Goal: Information Seeking & Learning: Learn about a topic

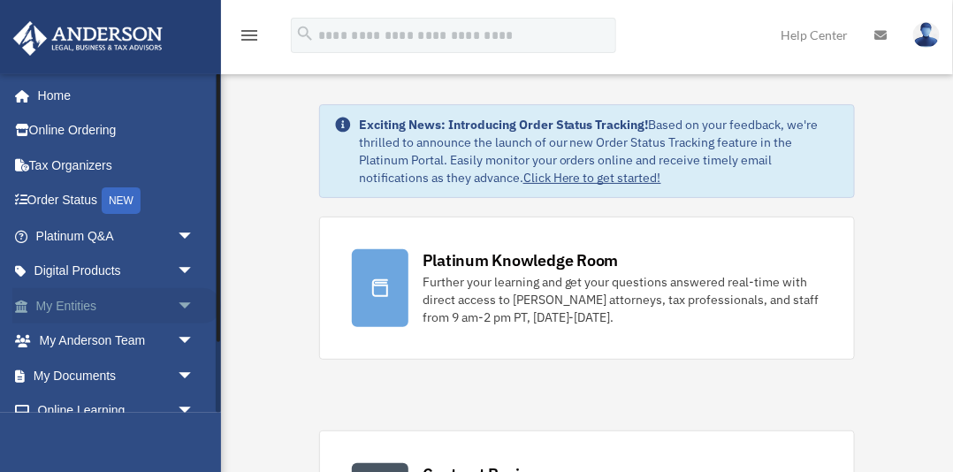
click at [79, 305] on link "My Entities arrow_drop_down" at bounding box center [116, 305] width 209 height 35
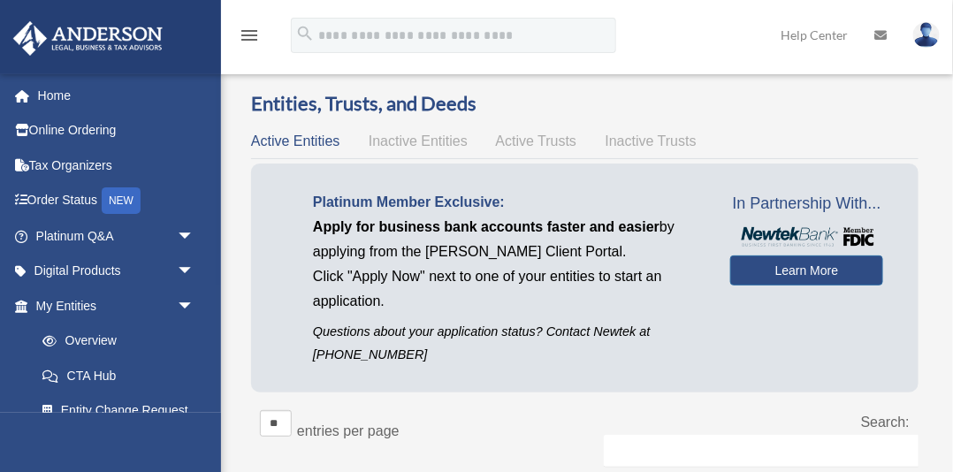
click at [184, 303] on span "arrow_drop_down" at bounding box center [194, 306] width 35 height 36
click at [438, 143] on span "Inactive Entities" at bounding box center [418, 141] width 99 height 15
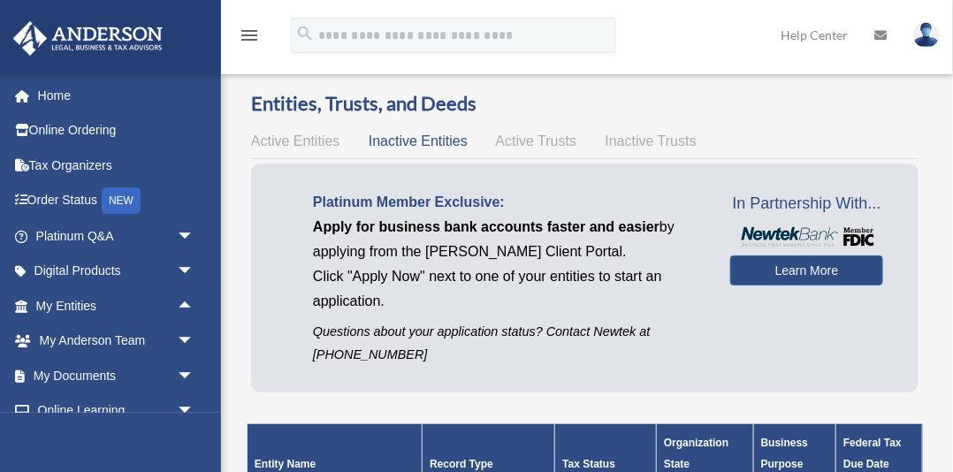
click at [313, 145] on span "Active Entities" at bounding box center [295, 141] width 88 height 15
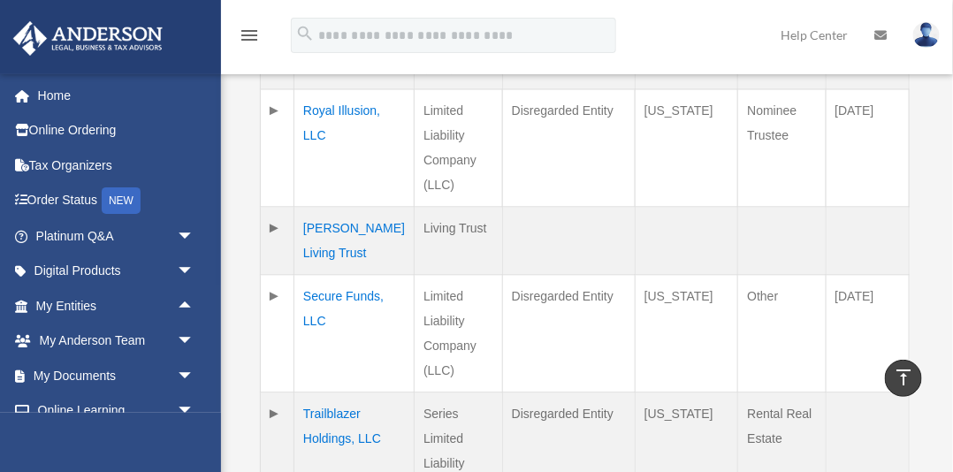
scroll to position [1085, 0]
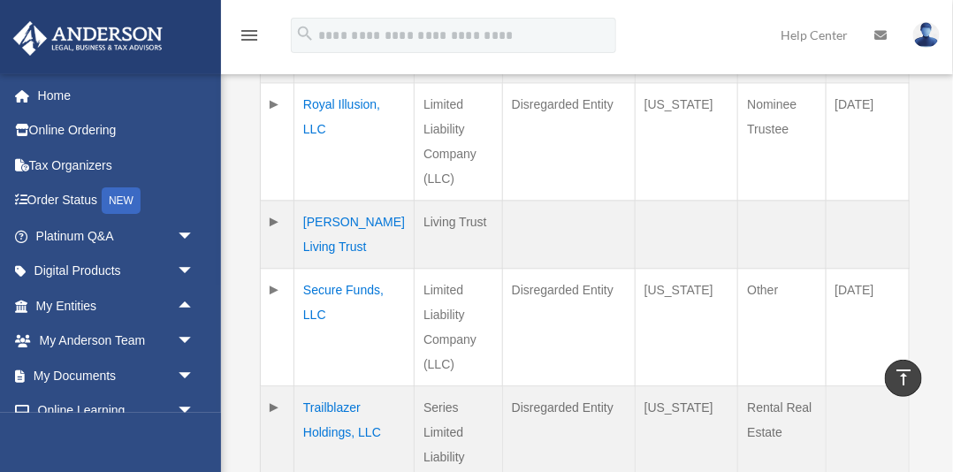
click at [274, 201] on td at bounding box center [278, 235] width 34 height 68
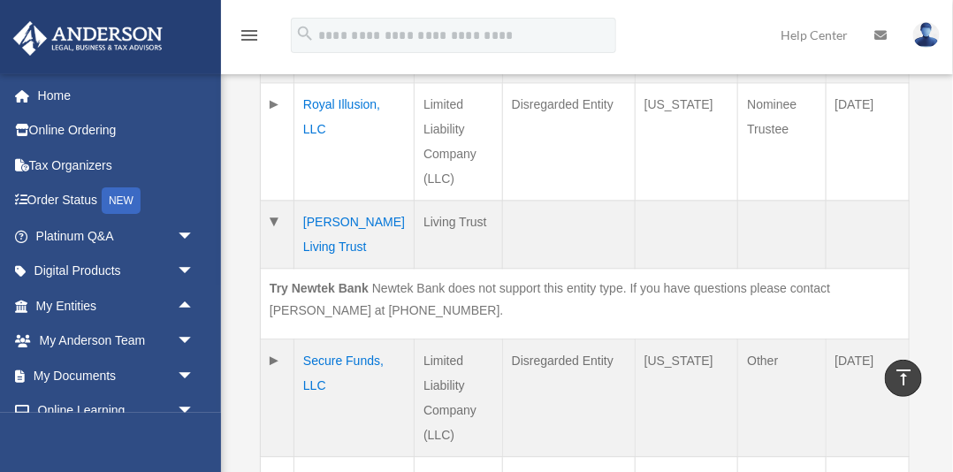
click at [275, 201] on td at bounding box center [278, 235] width 34 height 68
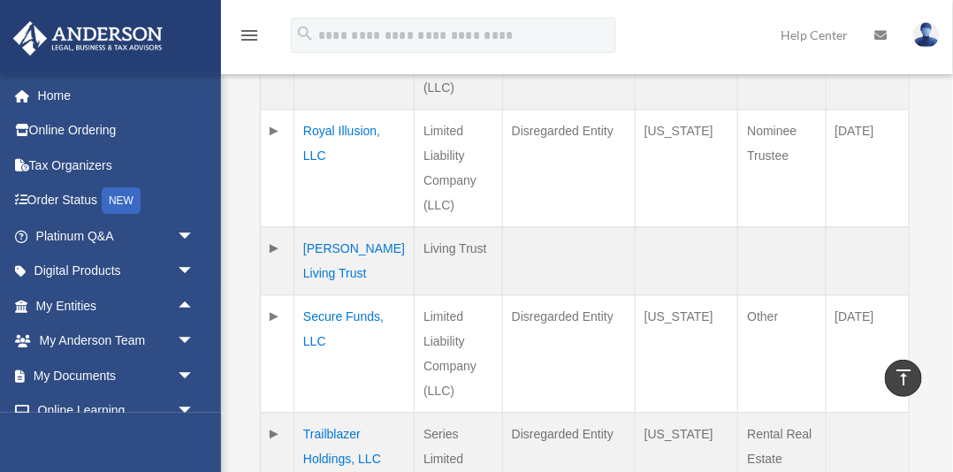
scroll to position [1058, 0]
click at [132, 207] on div "NEW" at bounding box center [121, 201] width 39 height 27
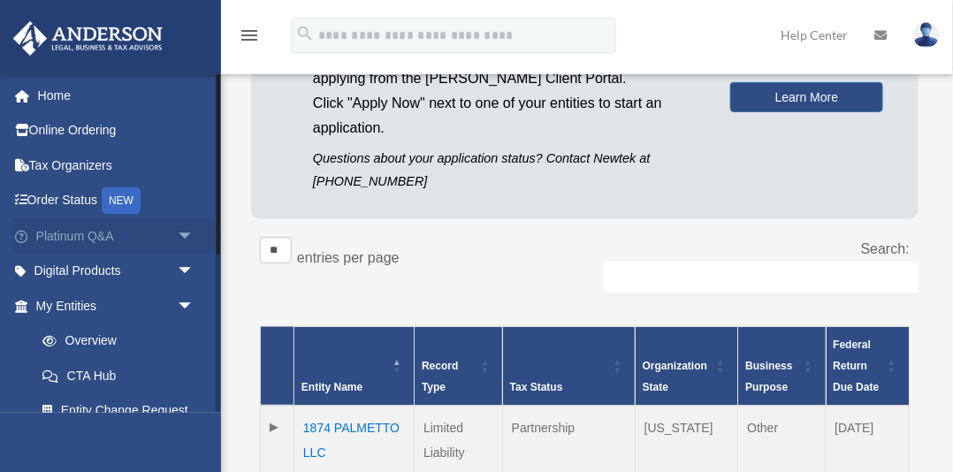
scroll to position [1, 0]
click at [77, 303] on link "My Entities arrow_drop_down" at bounding box center [116, 304] width 209 height 35
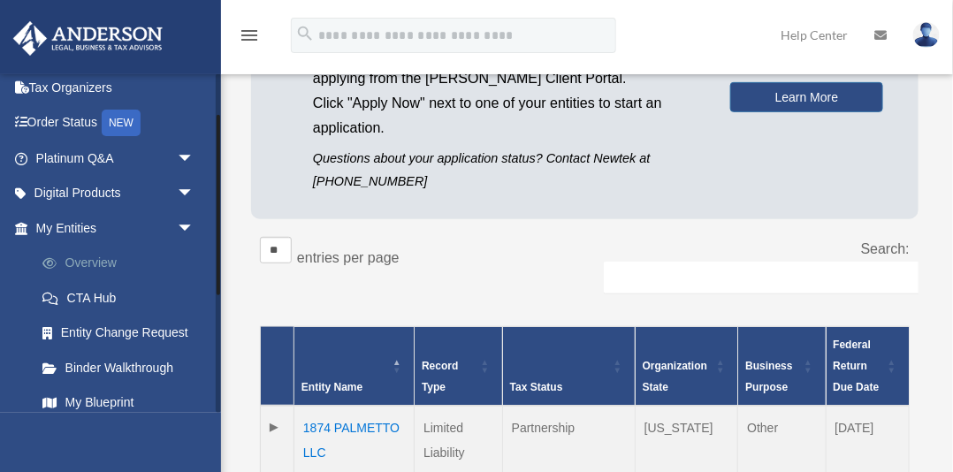
scroll to position [80, 0]
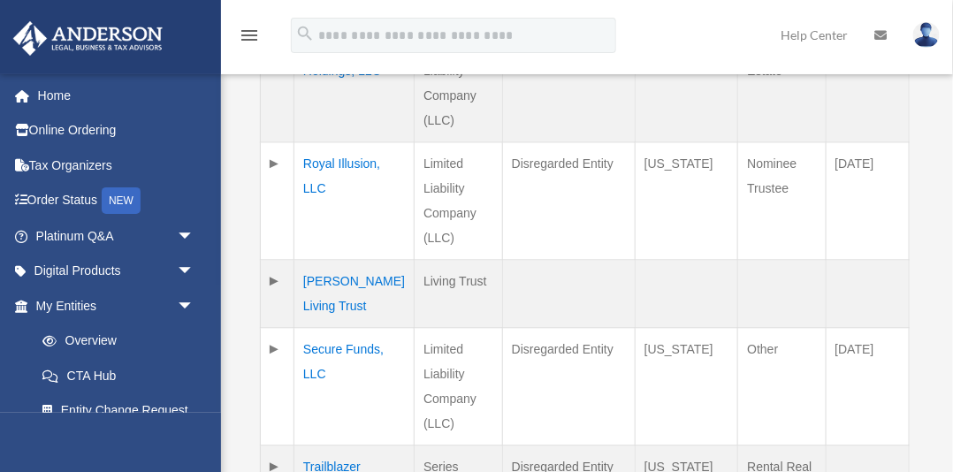
scroll to position [1027, 0]
click at [358, 282] on td "Scarpulla Living Trust" at bounding box center [355, 293] width 120 height 68
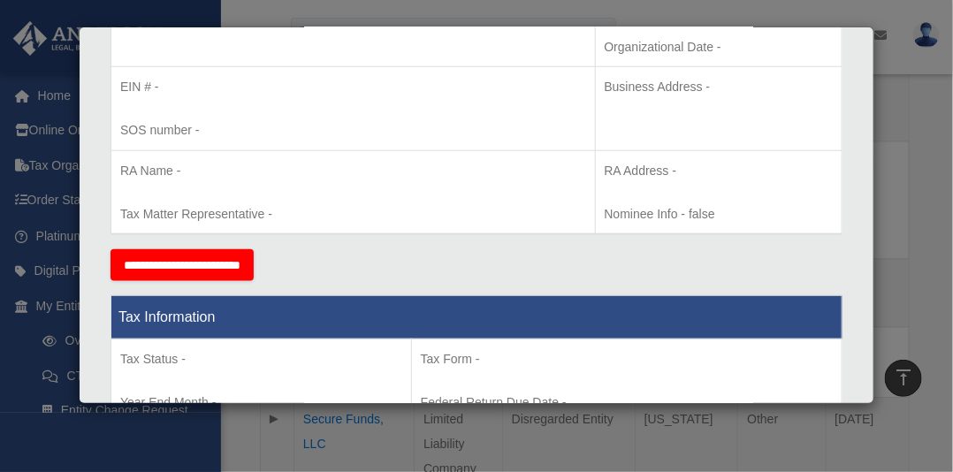
scroll to position [483, 0]
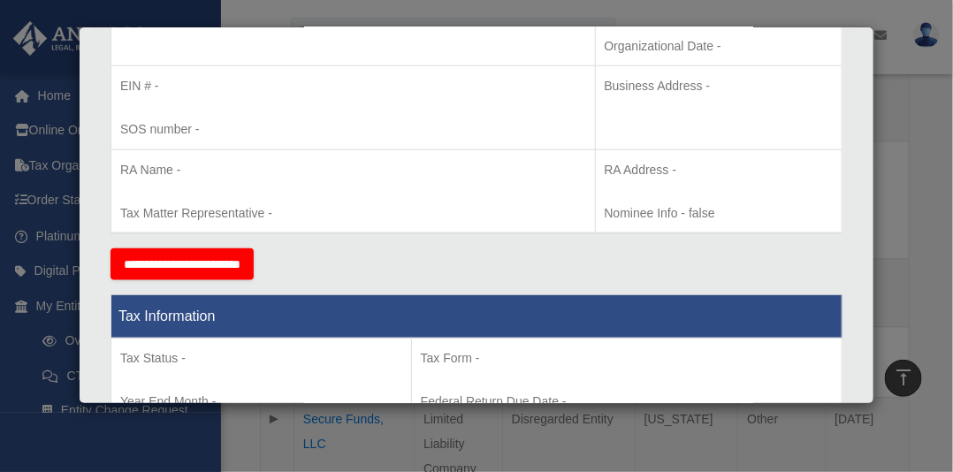
click at [254, 266] on input "**********" at bounding box center [182, 265] width 143 height 32
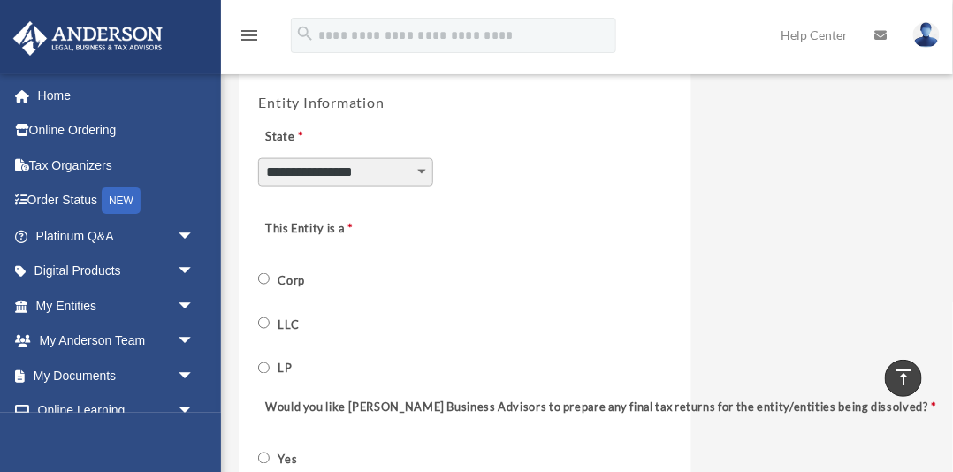
scroll to position [595, 0]
click at [423, 172] on select "**********" at bounding box center [345, 174] width 175 height 28
select select "********"
click at [258, 160] on select "**********" at bounding box center [345, 174] width 175 height 28
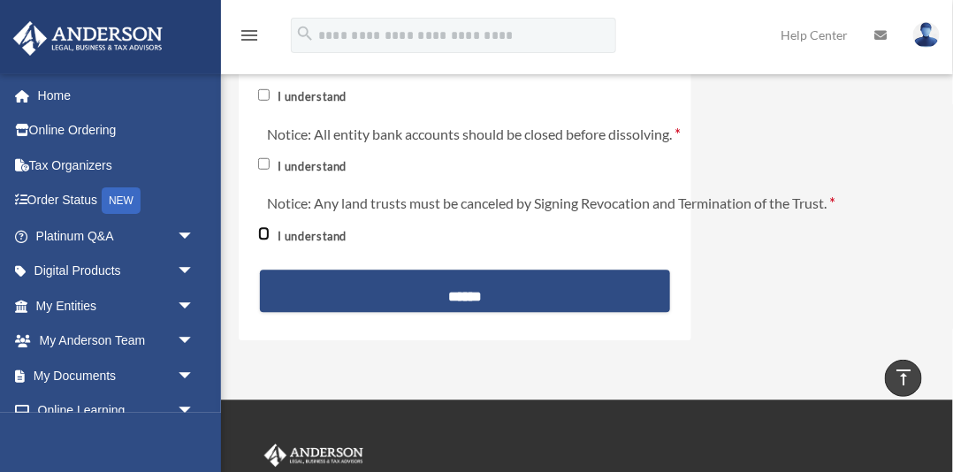
scroll to position [1246, 0]
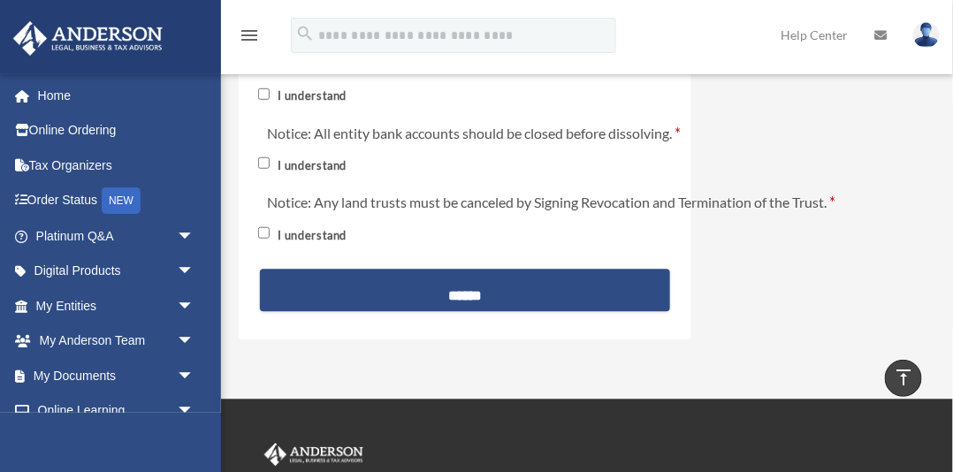
click at [450, 302] on input "******" at bounding box center [465, 290] width 410 height 42
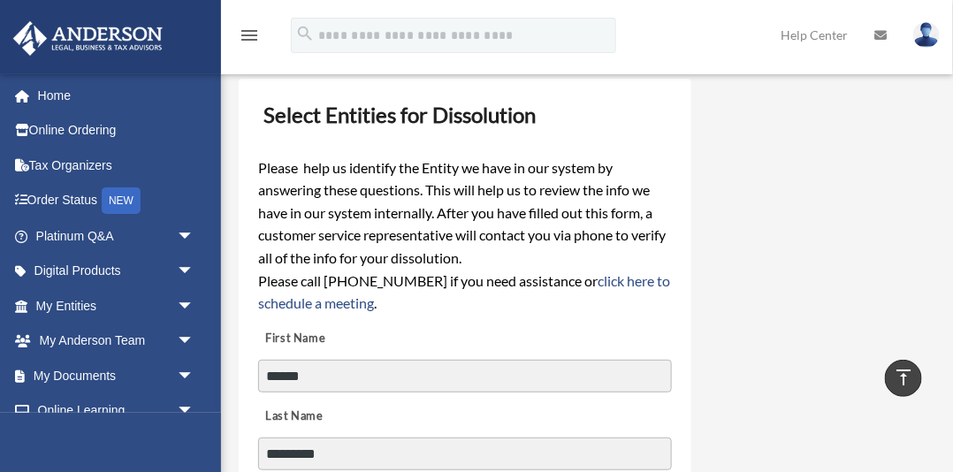
scroll to position [0, 0]
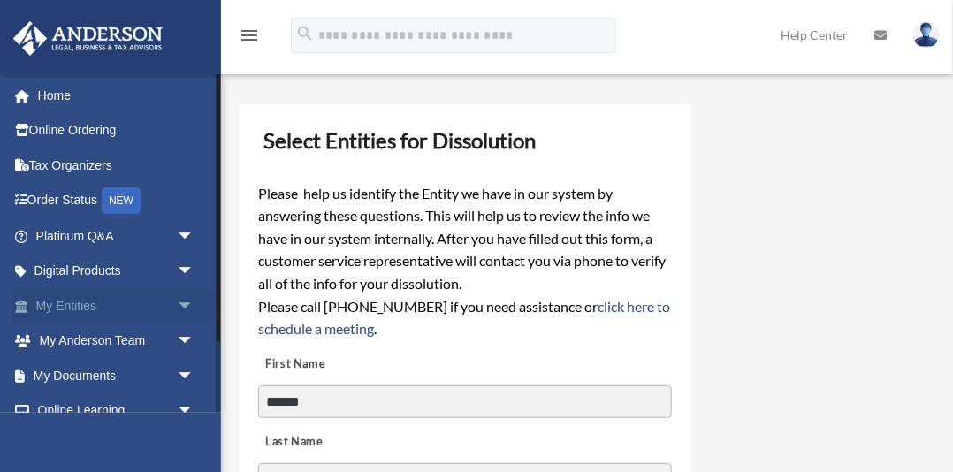
click at [76, 306] on link "My Entities arrow_drop_down" at bounding box center [116, 305] width 209 height 35
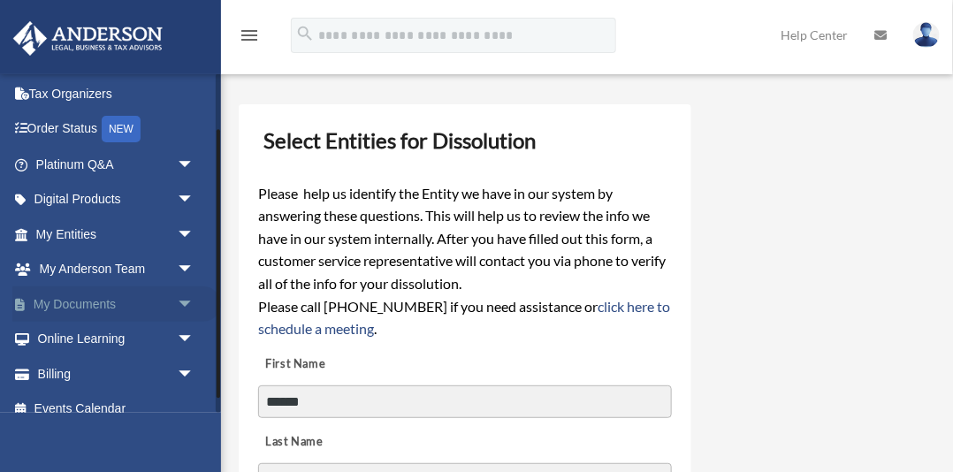
scroll to position [72, 0]
click at [184, 299] on span "arrow_drop_down" at bounding box center [194, 305] width 35 height 36
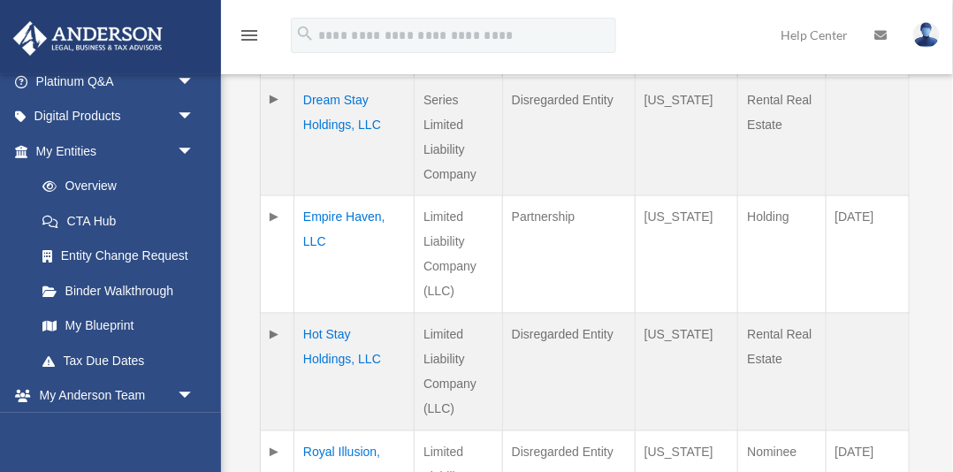
scroll to position [740, 0]
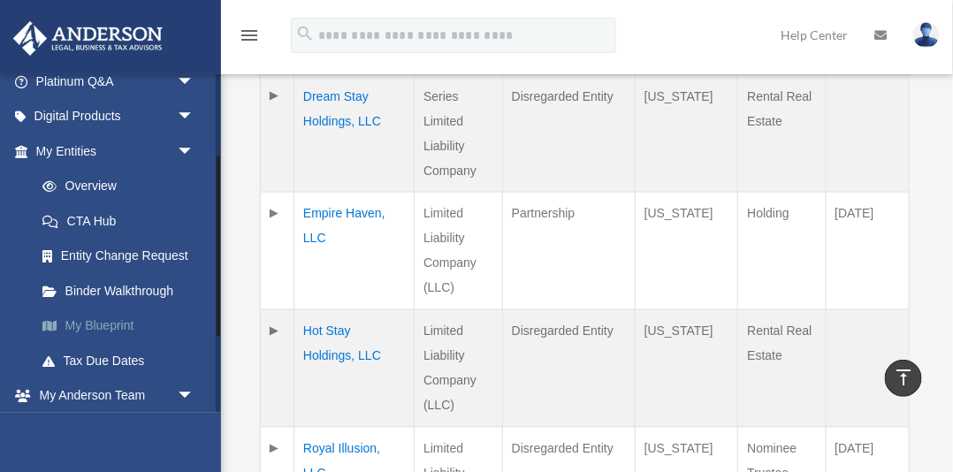
click at [108, 323] on link "My Blueprint" at bounding box center [123, 326] width 196 height 35
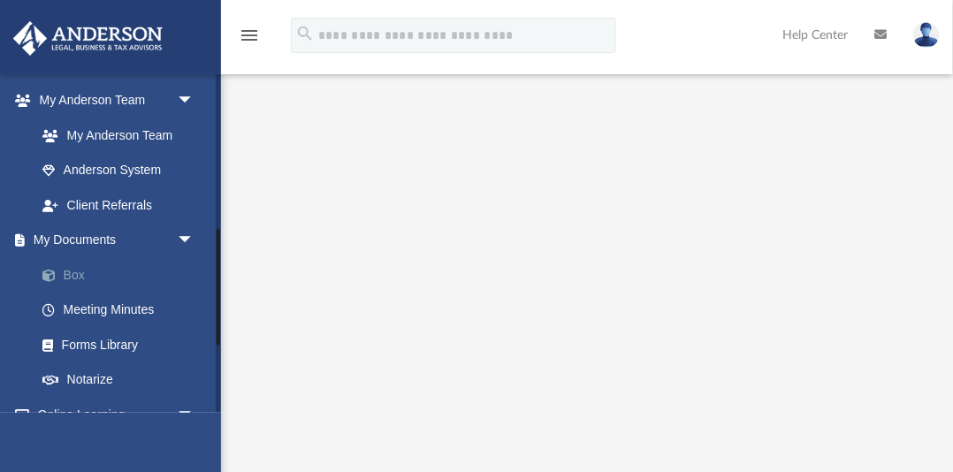
scroll to position [457, 0]
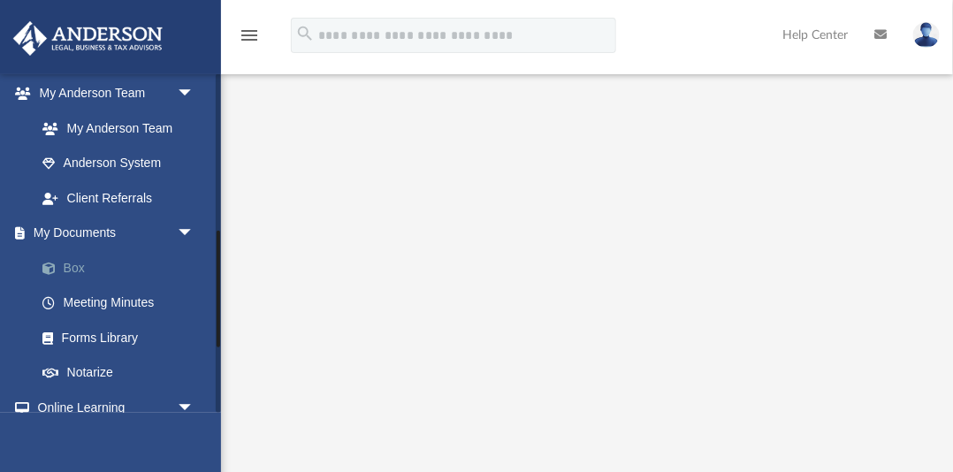
click at [79, 270] on link "Box" at bounding box center [123, 267] width 196 height 35
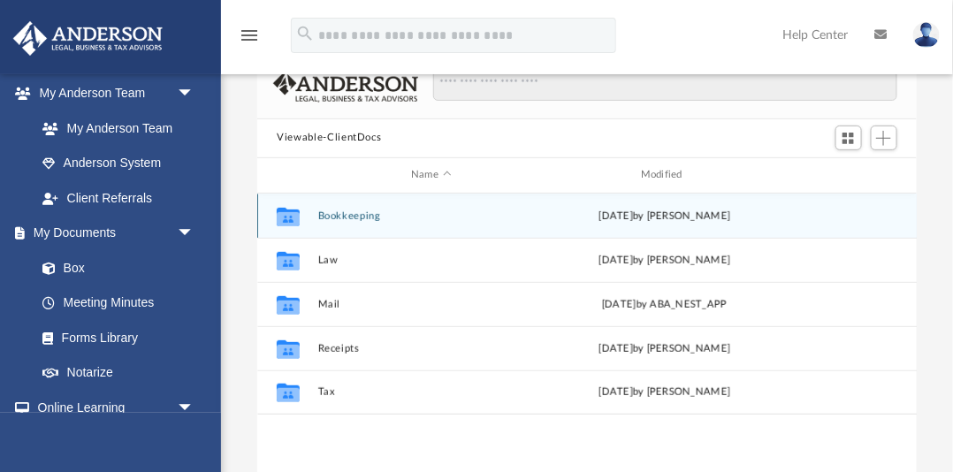
scroll to position [123, 0]
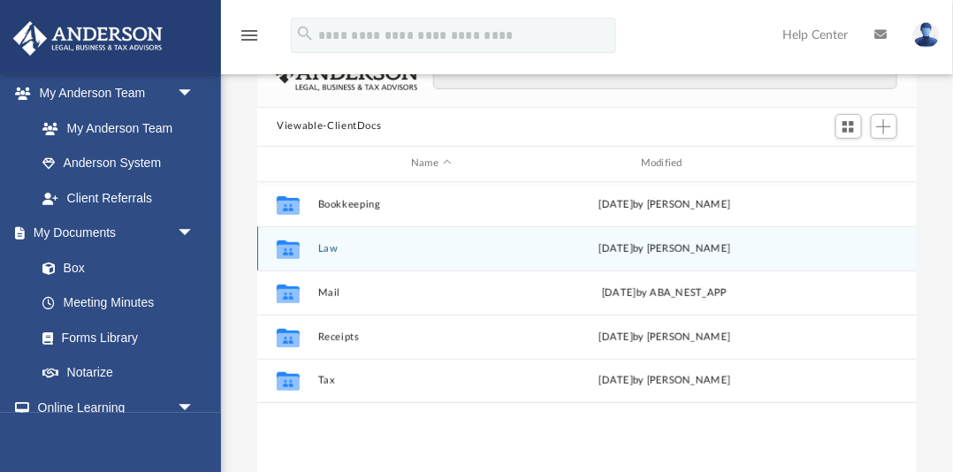
click at [327, 252] on button "Law" at bounding box center [431, 248] width 226 height 11
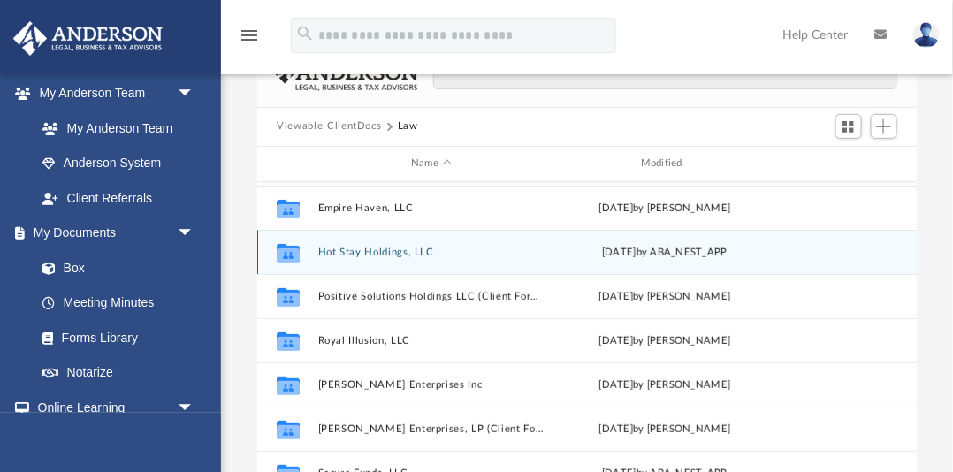
scroll to position [208, 0]
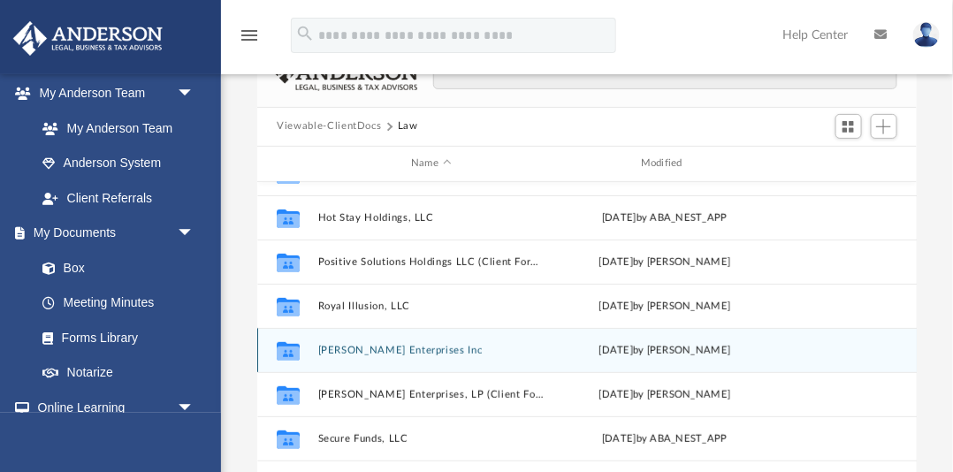
click at [336, 349] on button "[PERSON_NAME] Enterprises Inc" at bounding box center [431, 350] width 226 height 11
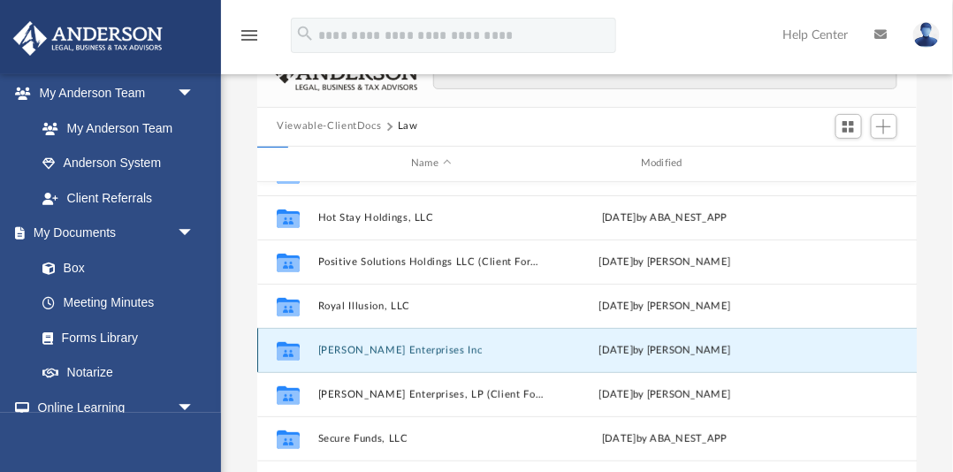
scroll to position [0, 0]
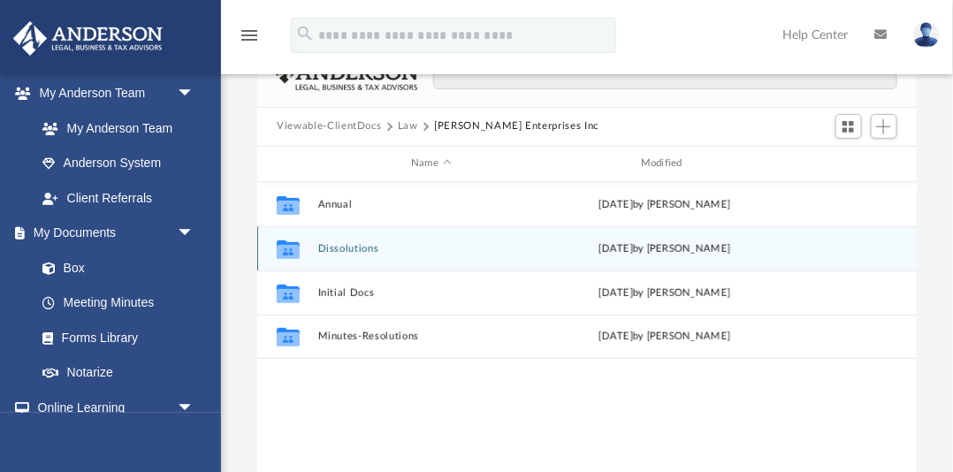
click at [358, 247] on button "Dissolutions" at bounding box center [431, 248] width 226 height 11
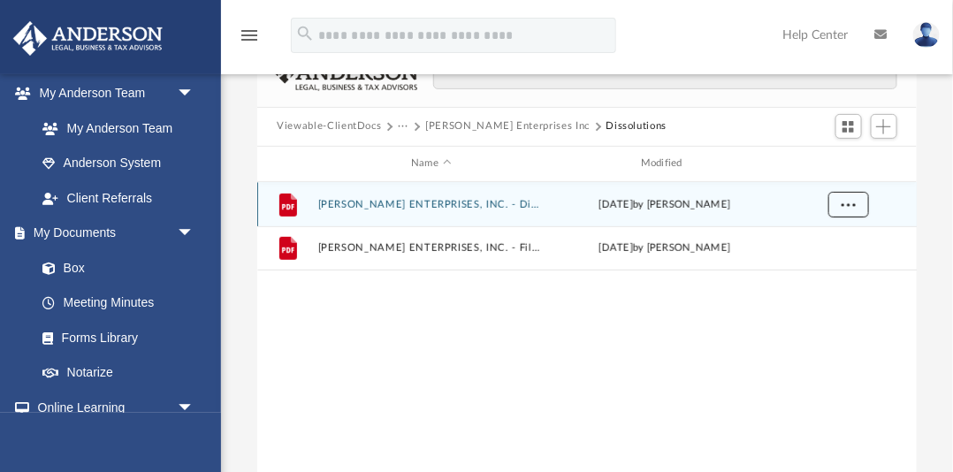
click at [848, 203] on span "More options" at bounding box center [849, 204] width 14 height 10
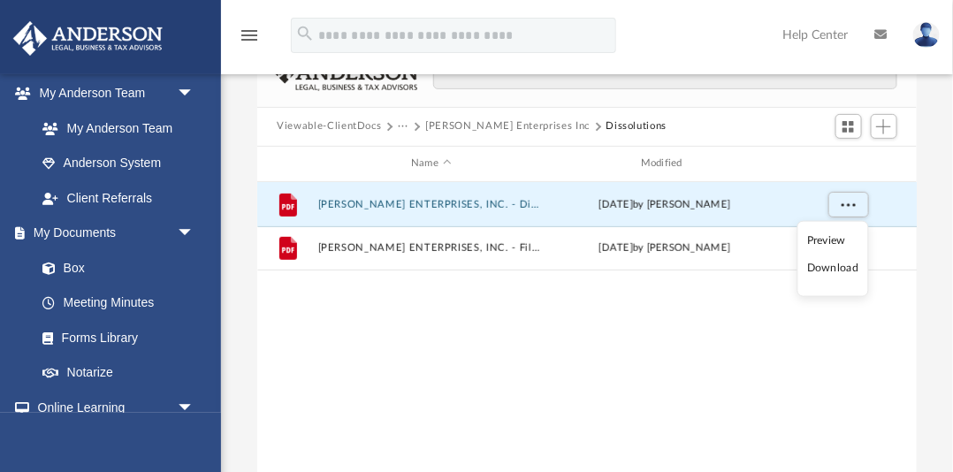
click at [761, 312] on div "File [PERSON_NAME] ENTERPRISES, INC. - Dissolution Meeting.pdf [DATE] by [PERSO…" at bounding box center [587, 365] width 660 height 367
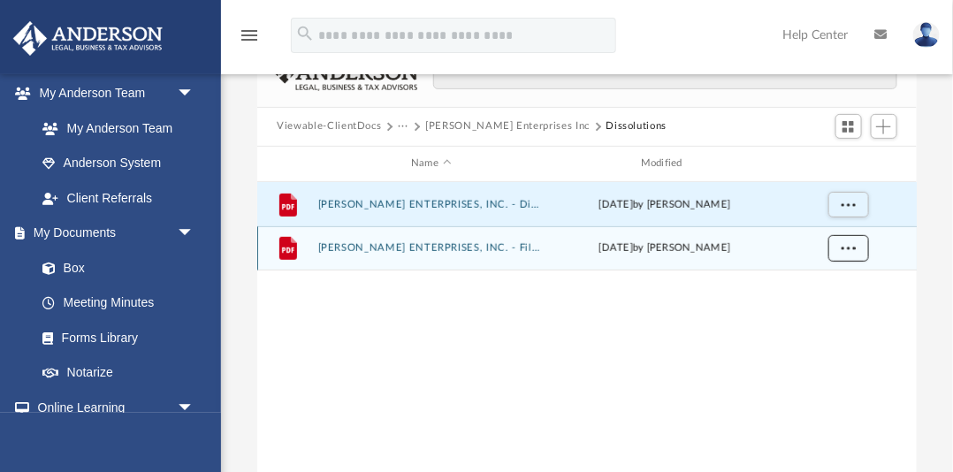
click at [844, 249] on span "More options" at bounding box center [849, 248] width 14 height 10
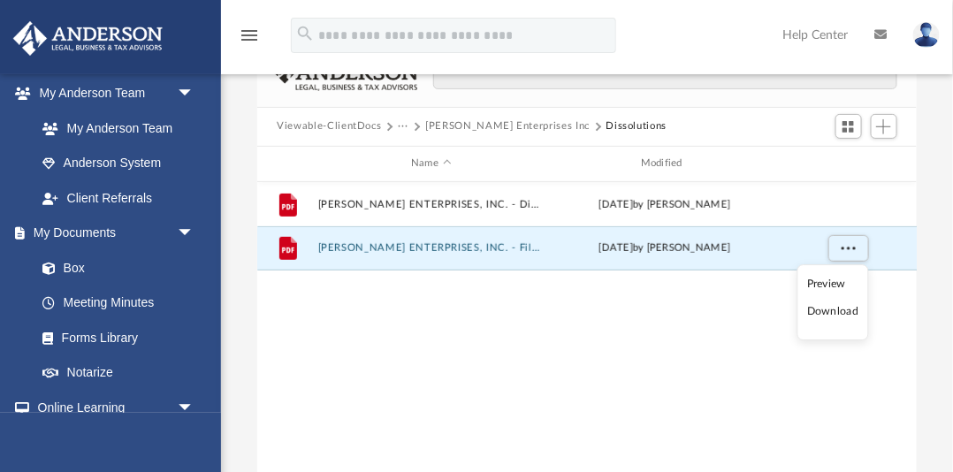
click at [781, 325] on div "File [PERSON_NAME] ENTERPRISES, INC. - Dissolution Meeting.pdf [DATE] by [PERSO…" at bounding box center [587, 365] width 660 height 367
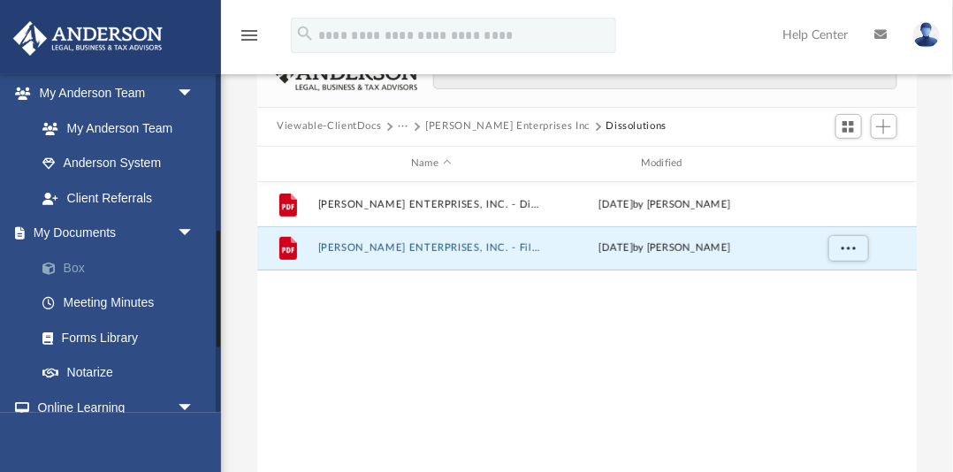
click at [77, 266] on link "Box" at bounding box center [123, 267] width 196 height 35
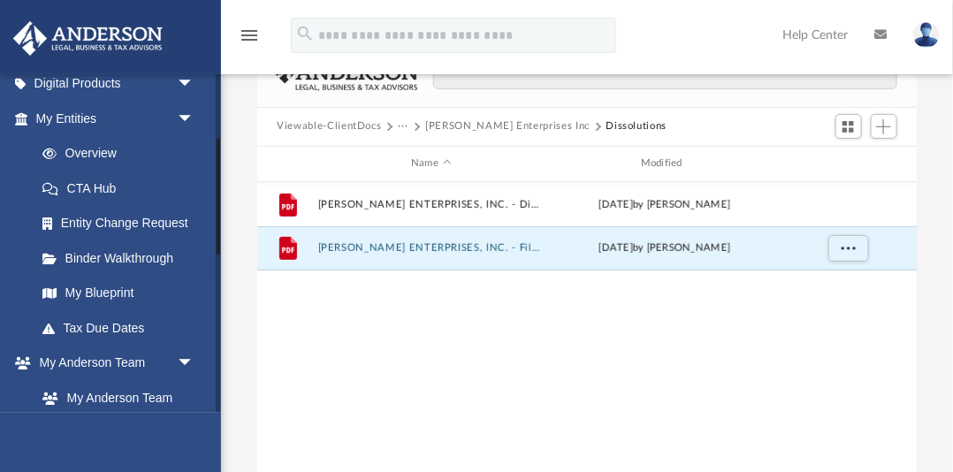
scroll to position [184, 0]
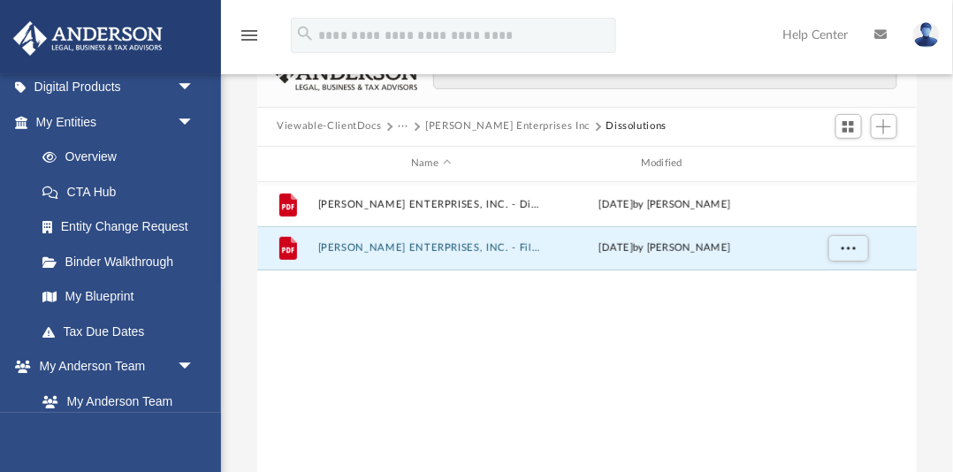
click at [364, 126] on button "Viewable-ClientDocs" at bounding box center [329, 127] width 104 height 16
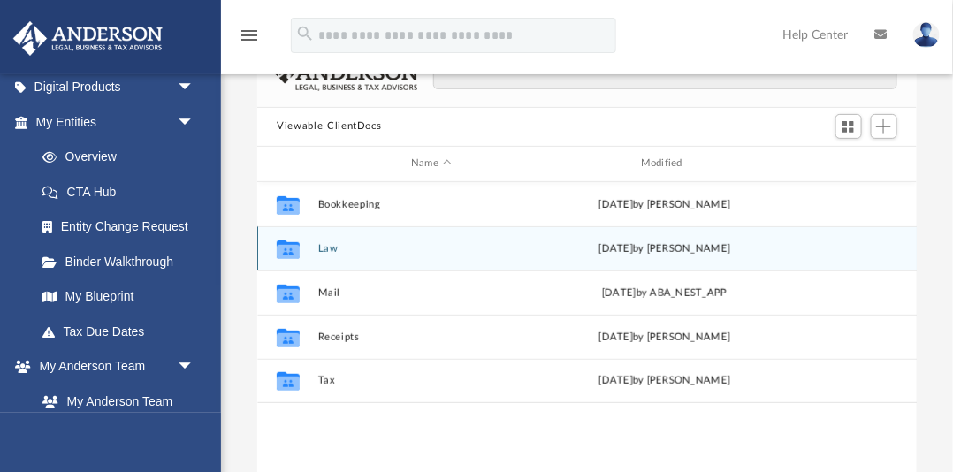
click at [327, 249] on button "Law" at bounding box center [431, 248] width 226 height 11
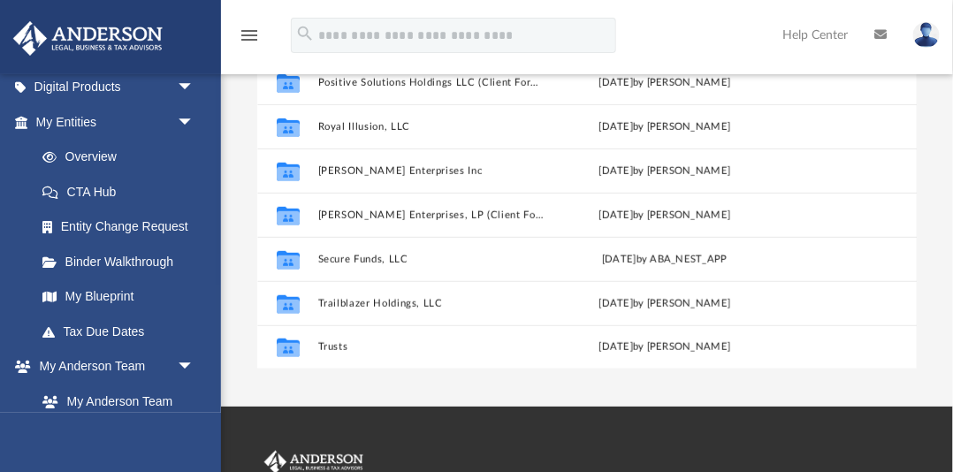
scroll to position [303, 0]
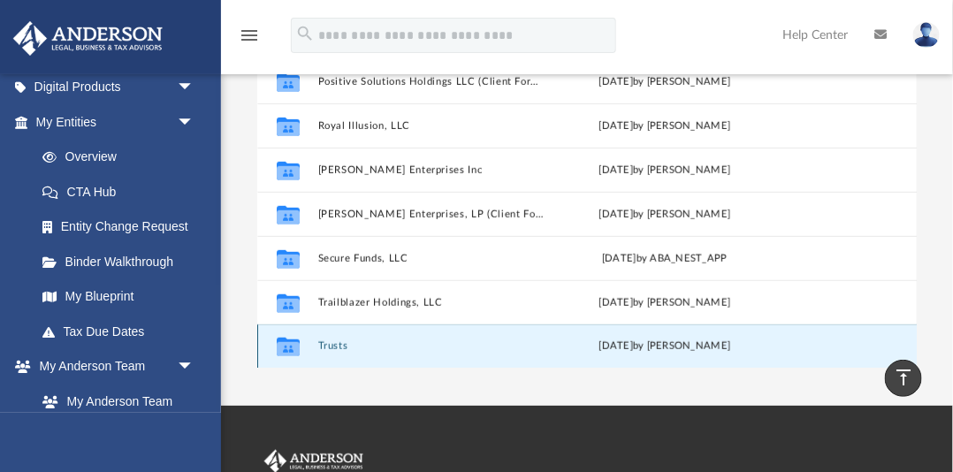
click at [343, 347] on button "Trusts" at bounding box center [431, 346] width 226 height 11
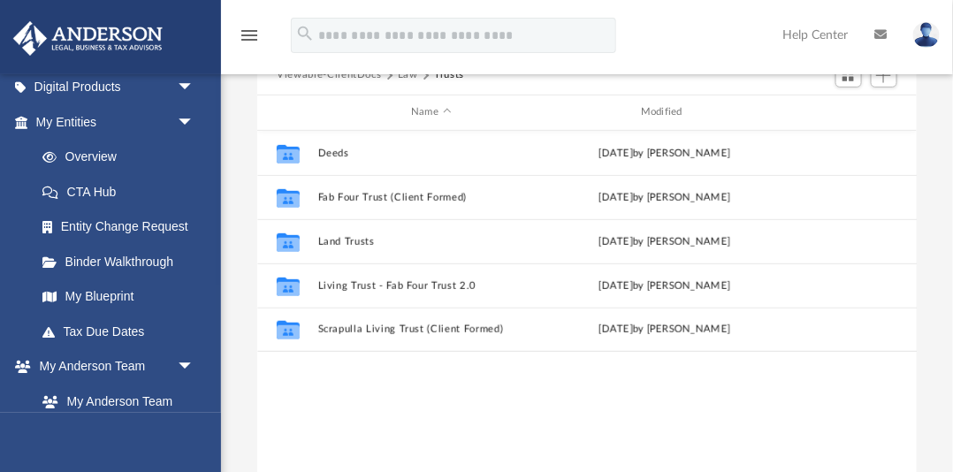
scroll to position [176, 0]
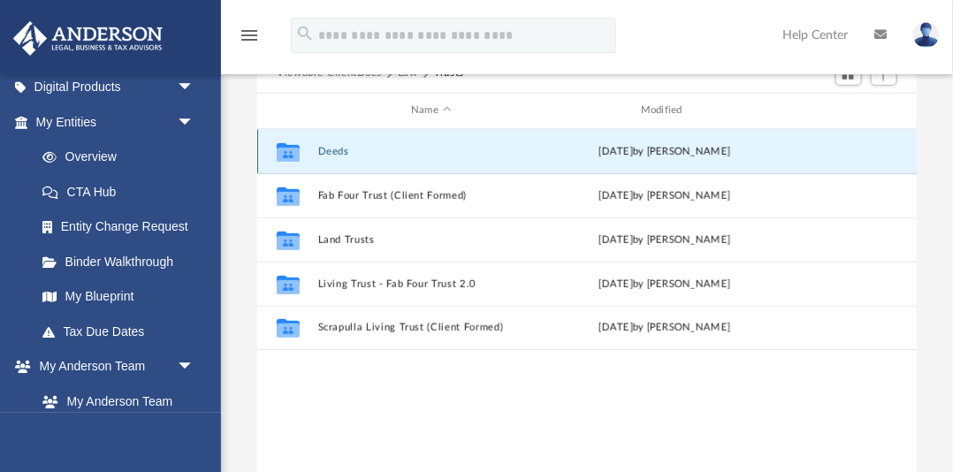
click at [342, 150] on button "Deeds" at bounding box center [431, 151] width 226 height 11
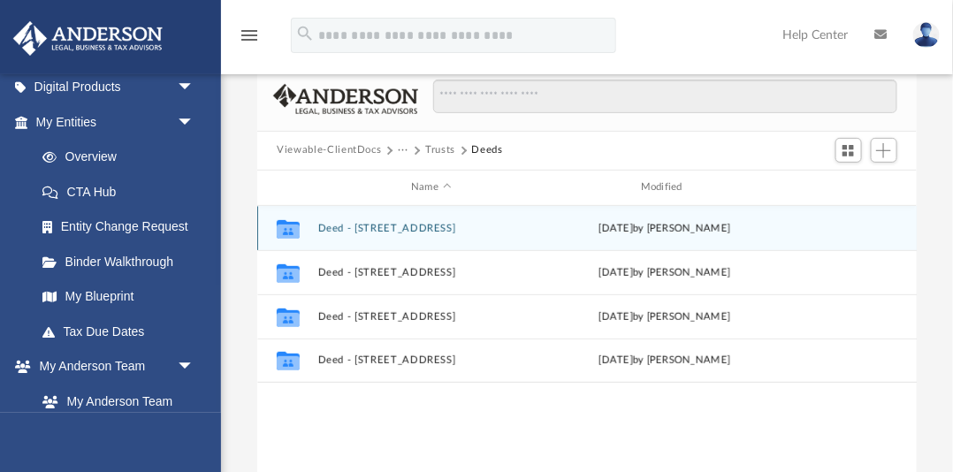
scroll to position [100, 0]
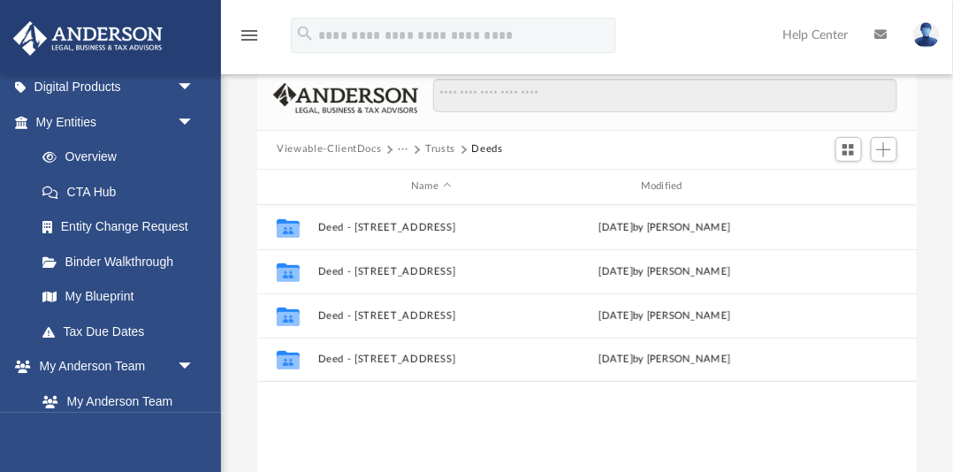
click at [348, 149] on button "Viewable-ClientDocs" at bounding box center [329, 150] width 104 height 16
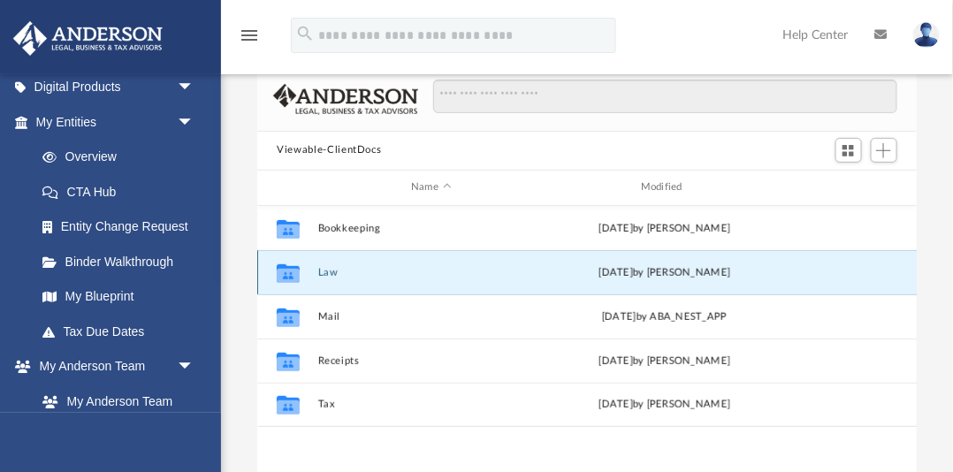
click at [332, 271] on button "Law" at bounding box center [431, 272] width 226 height 11
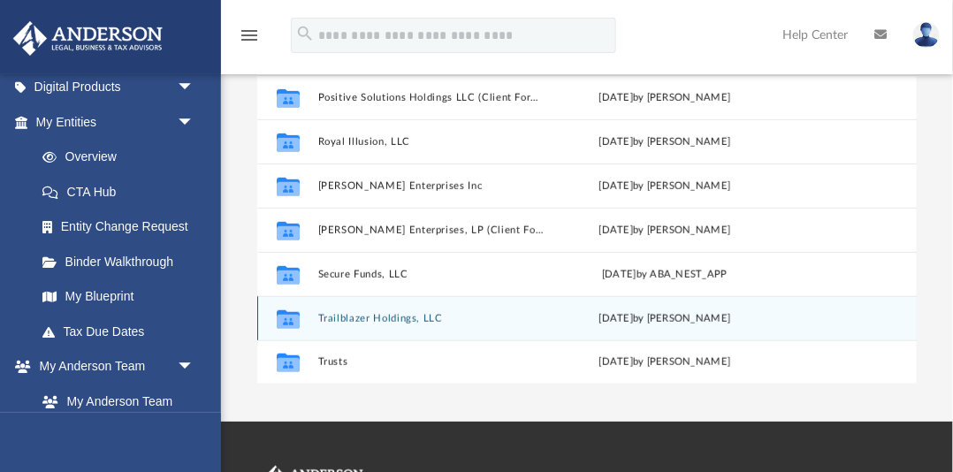
scroll to position [289, 0]
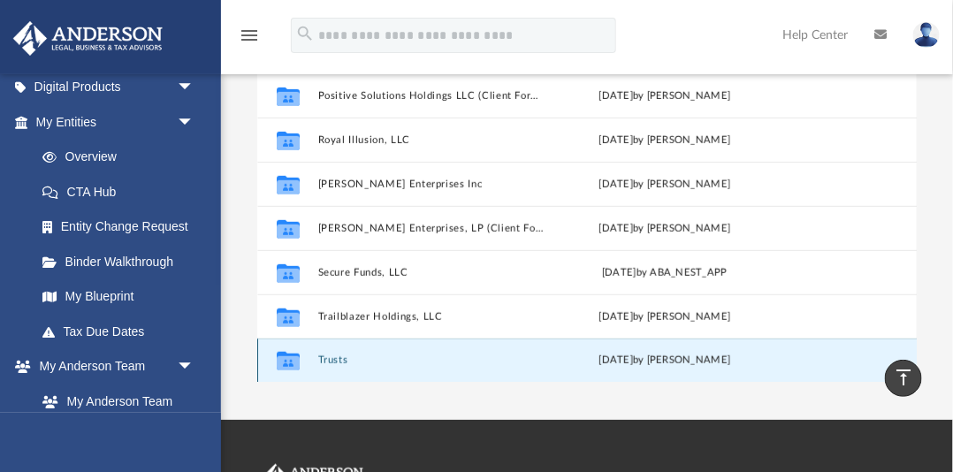
click at [343, 363] on button "Trusts" at bounding box center [431, 360] width 226 height 11
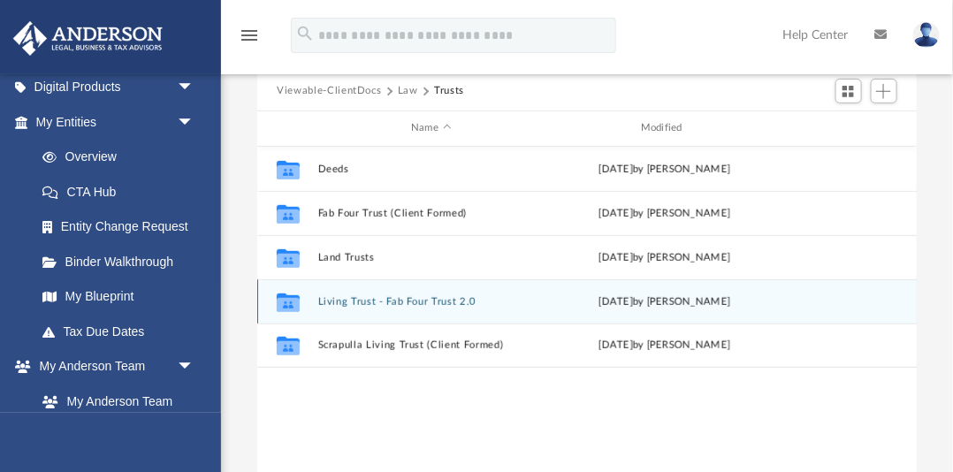
scroll to position [158, 0]
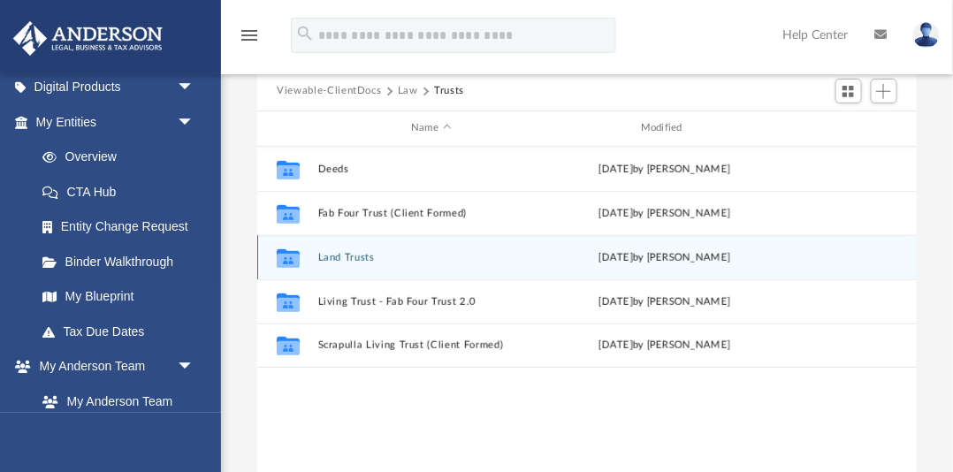
click at [362, 260] on button "Land Trusts" at bounding box center [431, 257] width 226 height 11
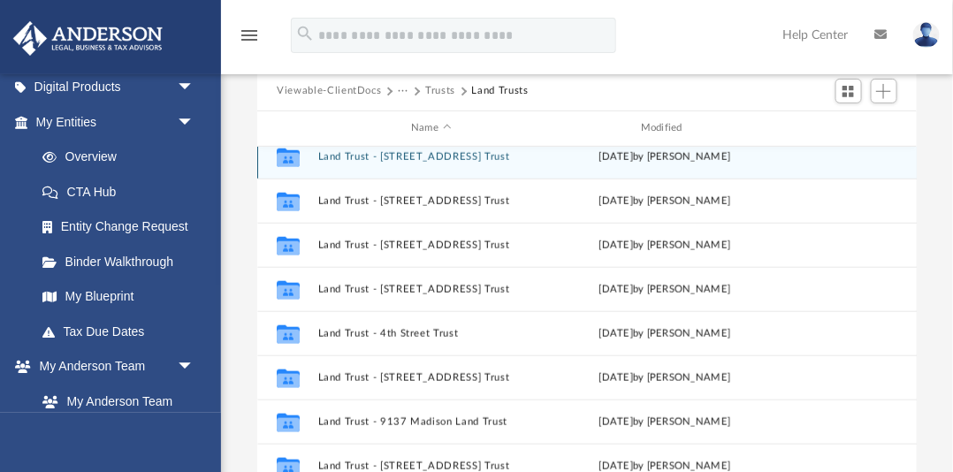
scroll to position [517, 0]
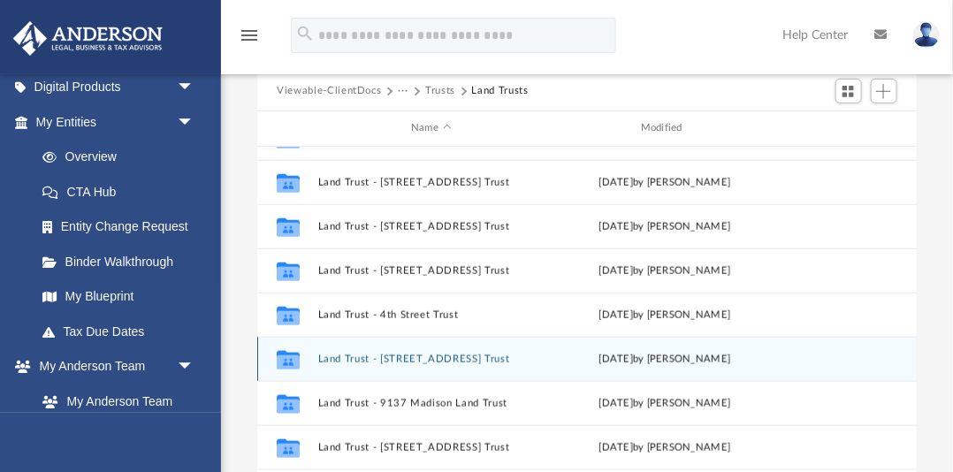
click at [456, 360] on button "Land Trust - [STREET_ADDRESS] Trust" at bounding box center [431, 359] width 226 height 11
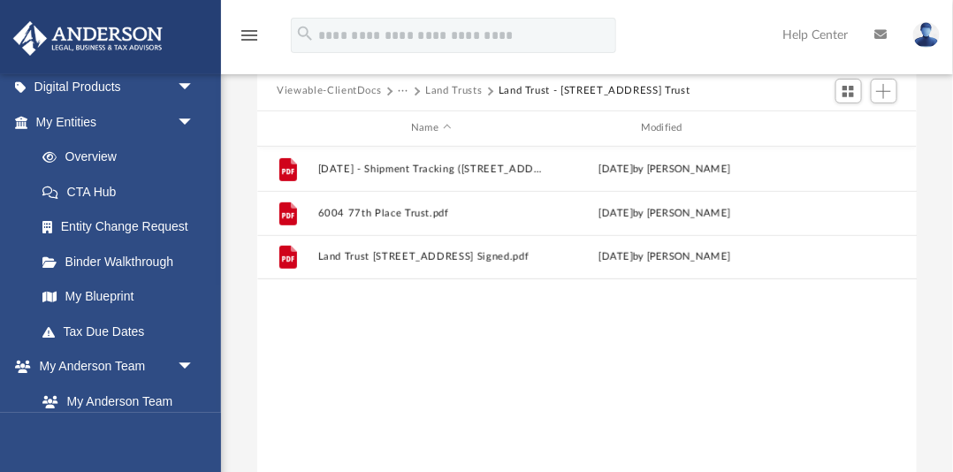
scroll to position [0, 0]
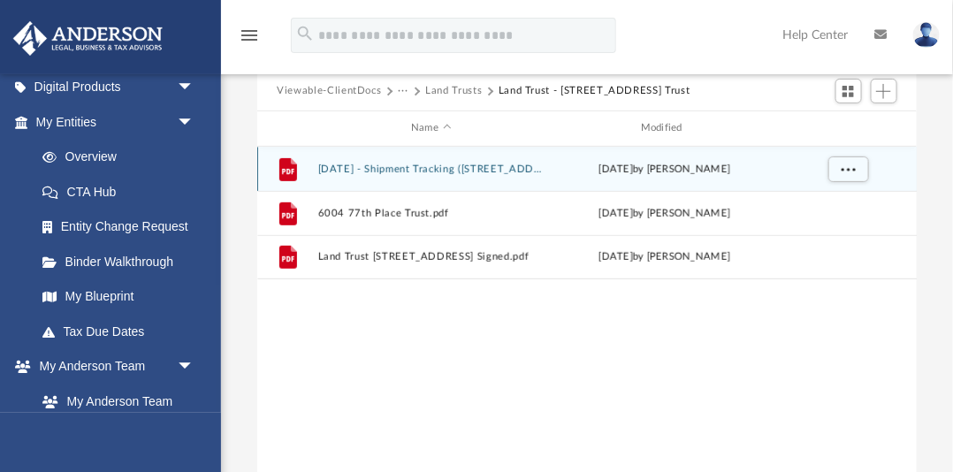
click at [425, 170] on button "[DATE] - Shipment Tracking ([STREET_ADDRESS] Trust).pdf" at bounding box center [431, 169] width 226 height 11
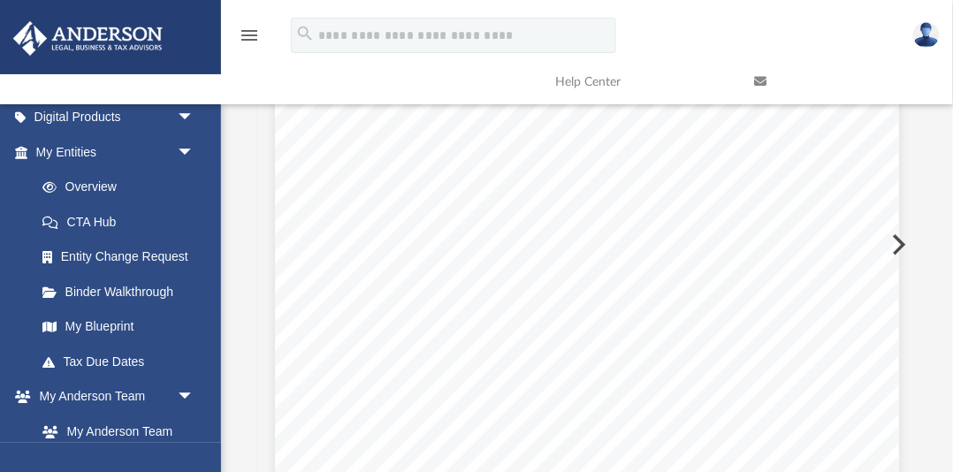
scroll to position [195, 0]
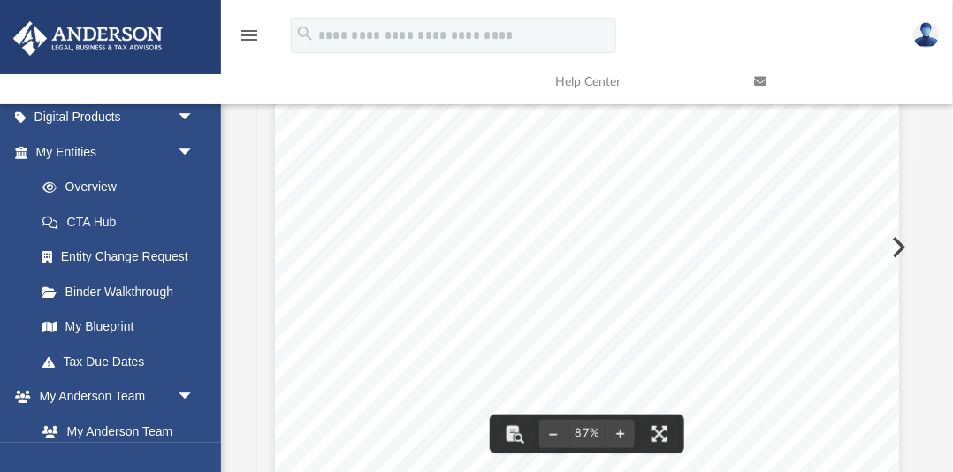
click at [903, 242] on button "Preview" at bounding box center [897, 248] width 39 height 50
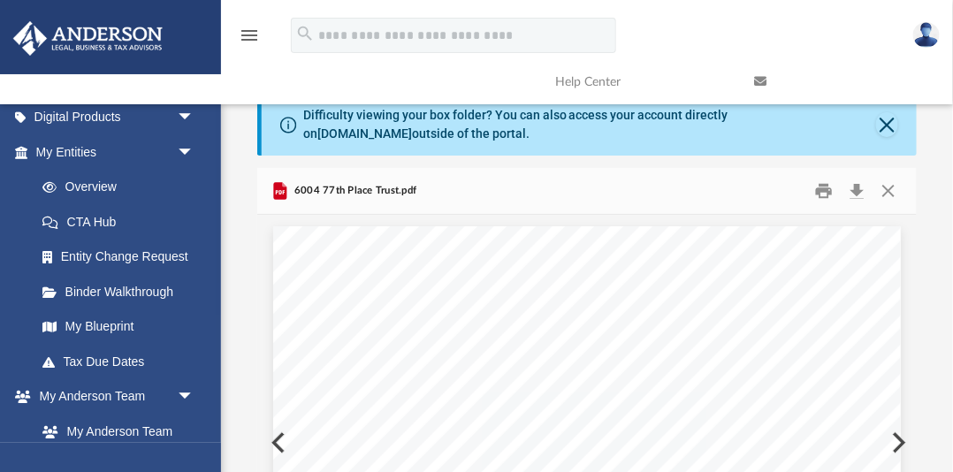
scroll to position [18447, 0]
click at [891, 191] on button "Close" at bounding box center [889, 190] width 32 height 27
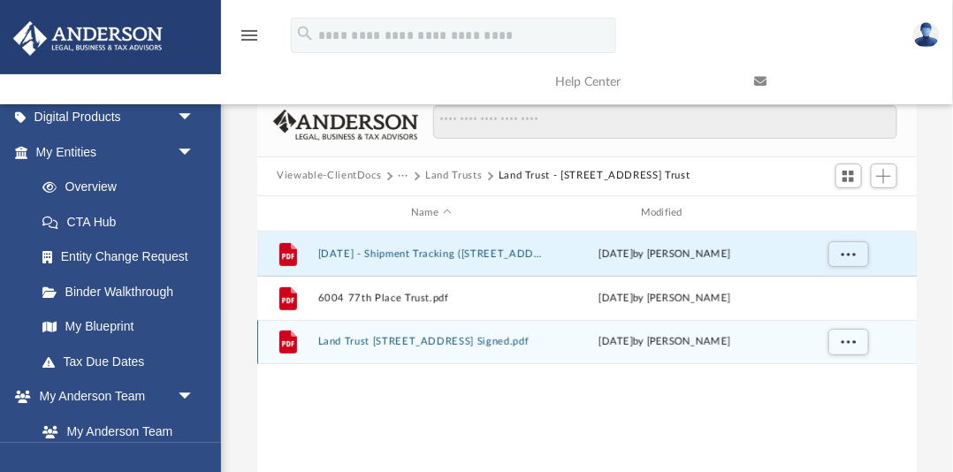
scroll to position [74, 0]
click at [451, 342] on button "Land Trust [STREET_ADDRESS] Signed.pdf" at bounding box center [431, 340] width 226 height 11
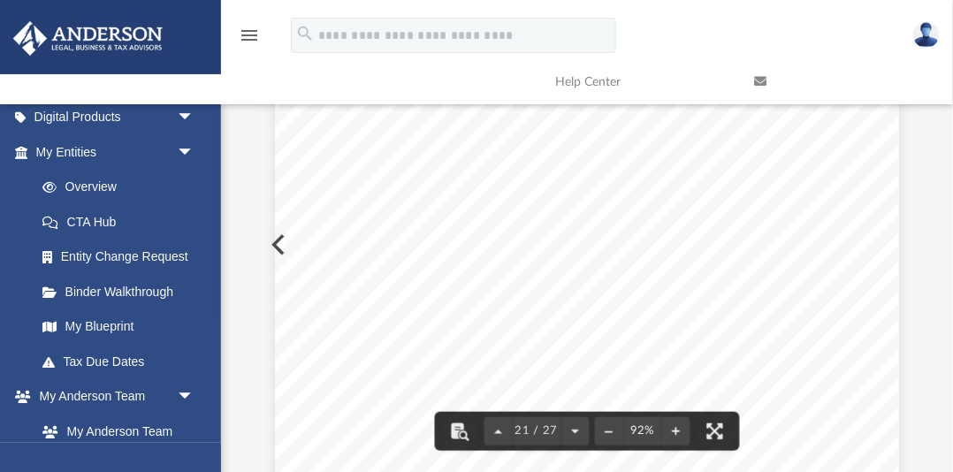
scroll to position [16685, 0]
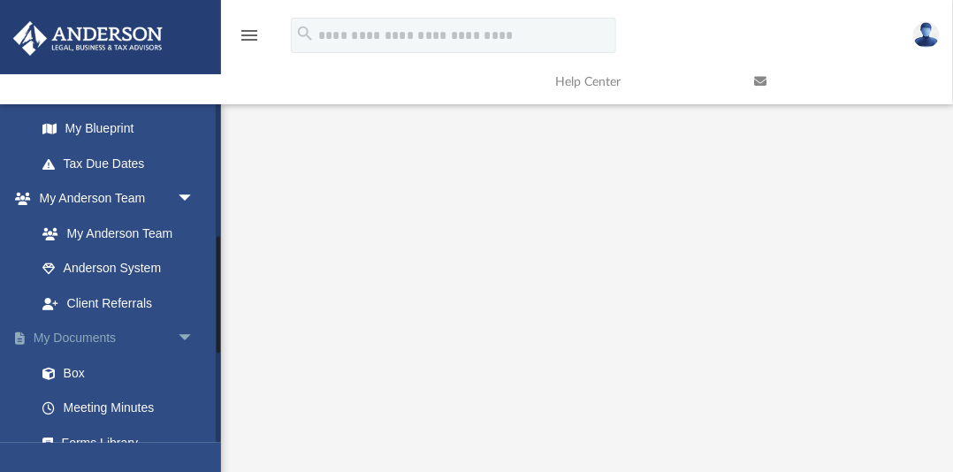
scroll to position [391, 0]
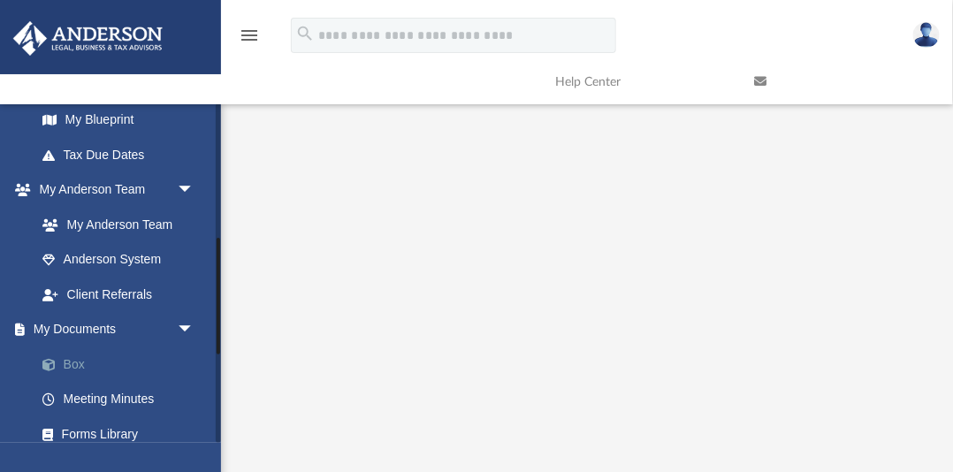
click at [80, 364] on link "Box" at bounding box center [123, 364] width 196 height 35
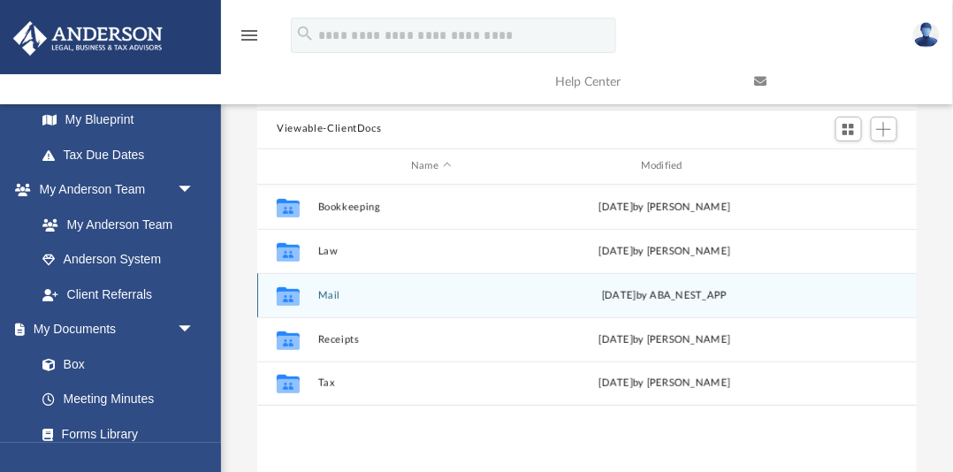
scroll to position [121, 0]
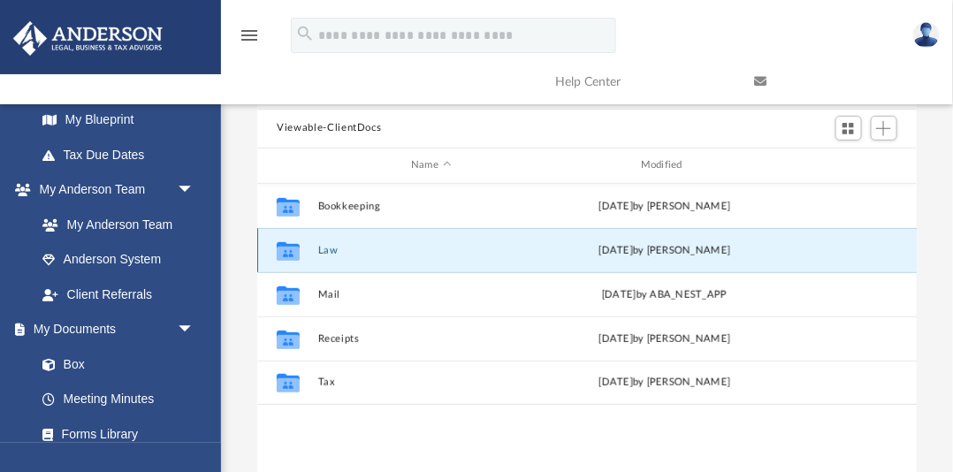
click at [334, 249] on button "Law" at bounding box center [431, 250] width 226 height 11
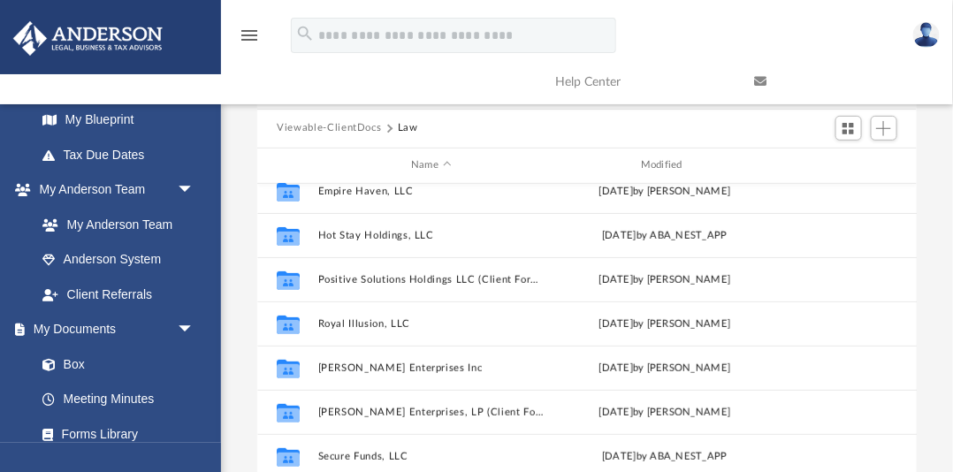
scroll to position [194, 0]
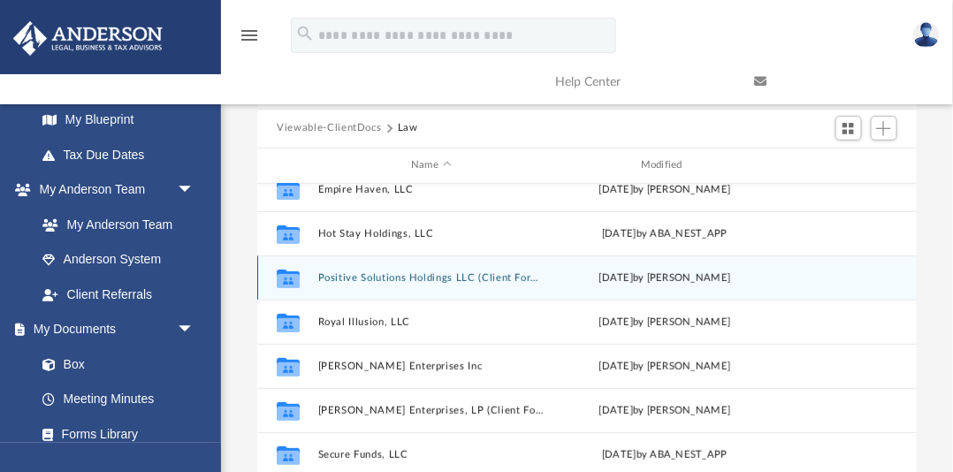
click at [299, 278] on icon "grid" at bounding box center [288, 280] width 23 height 14
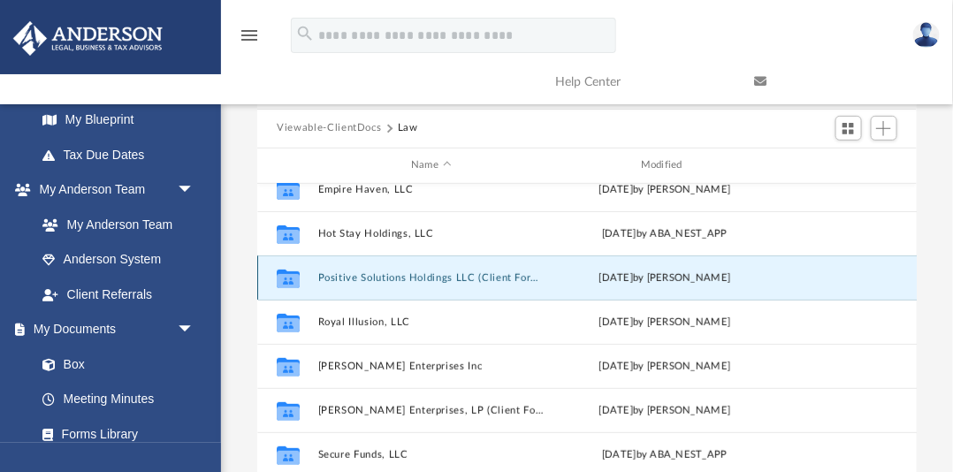
click at [299, 278] on icon "grid" at bounding box center [288, 280] width 23 height 14
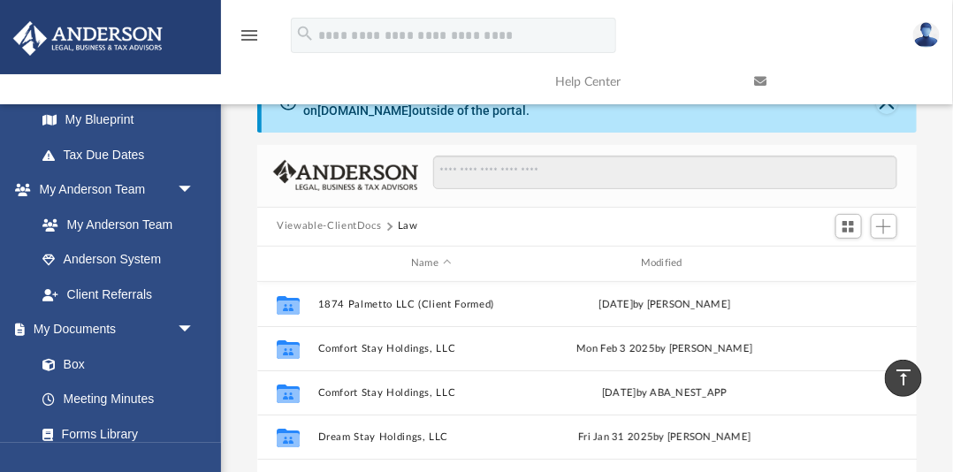
scroll to position [0, 0]
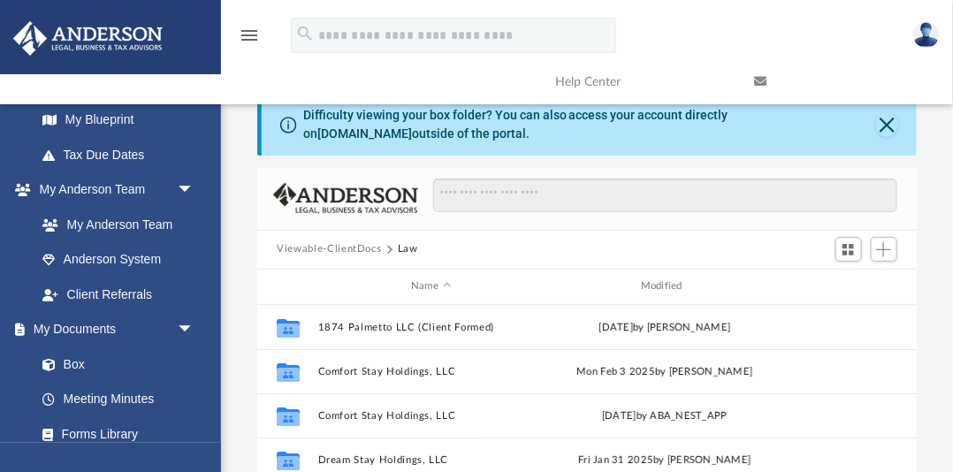
click at [413, 250] on button "Law" at bounding box center [408, 249] width 20 height 16
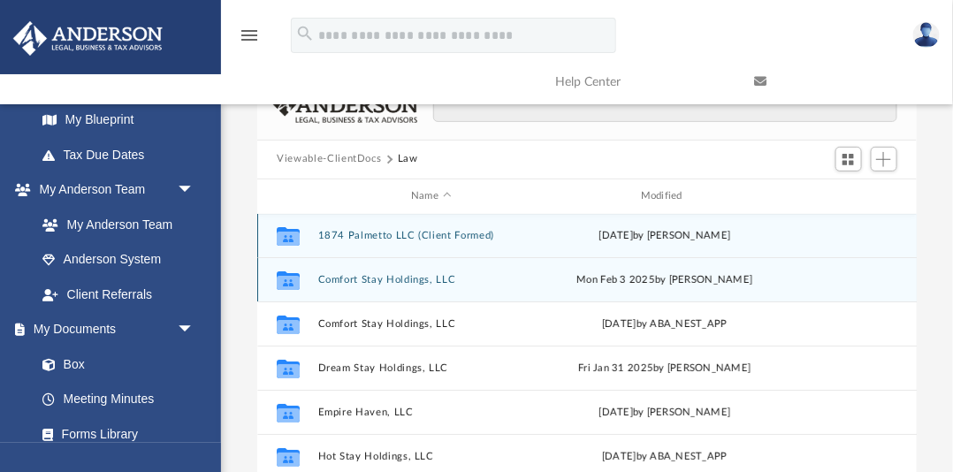
scroll to position [1, 0]
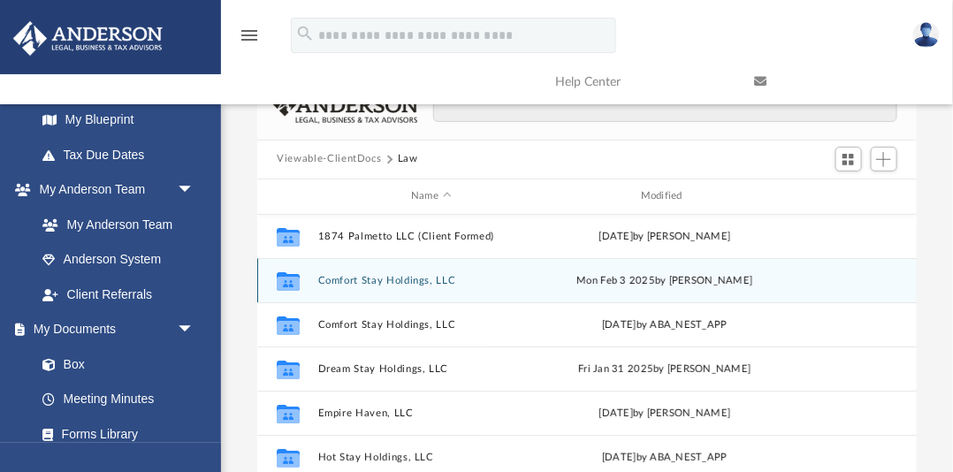
click at [417, 280] on button "Comfort Stay Holdings, LLC" at bounding box center [431, 280] width 226 height 11
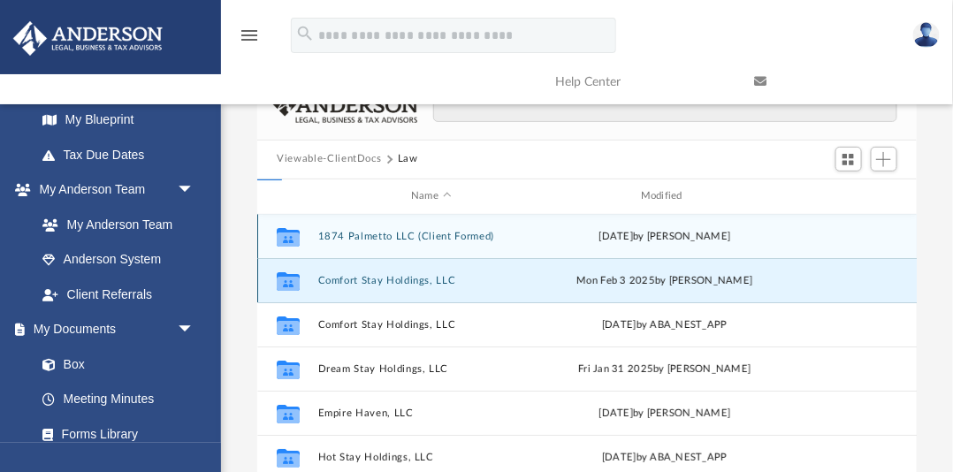
scroll to position [0, 0]
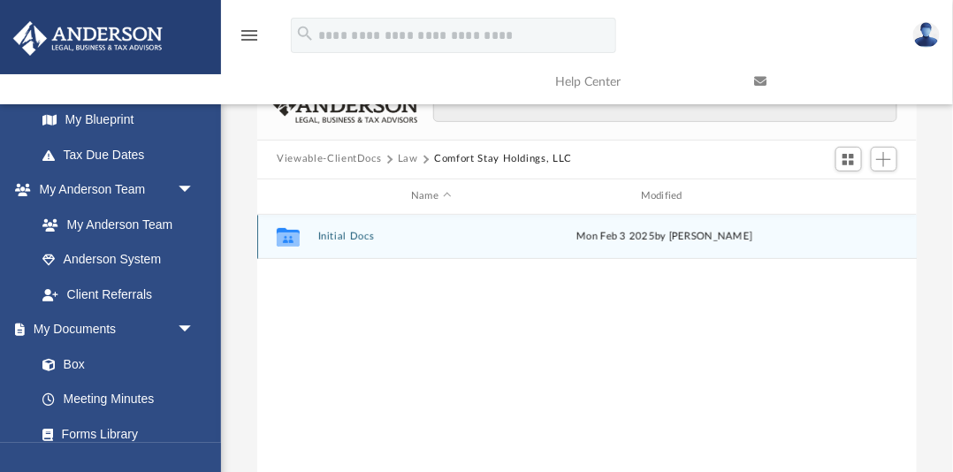
click at [331, 235] on button "Initial Docs" at bounding box center [431, 236] width 226 height 11
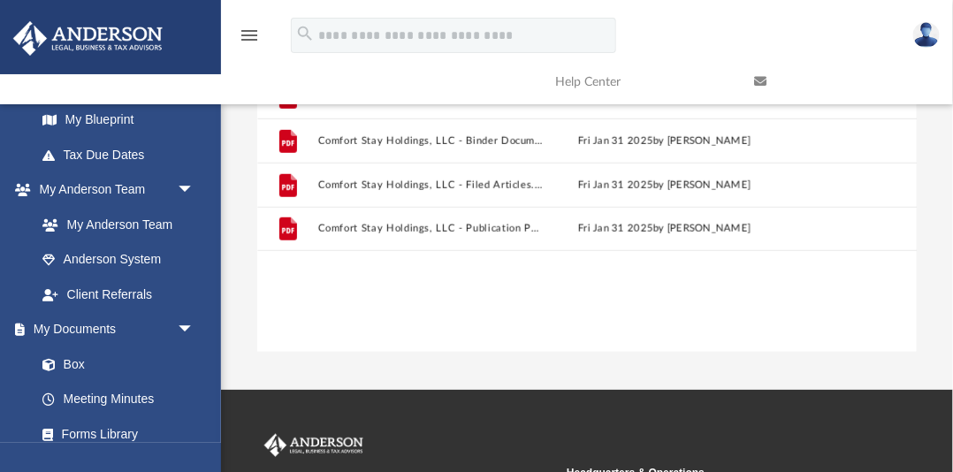
scroll to position [320, 0]
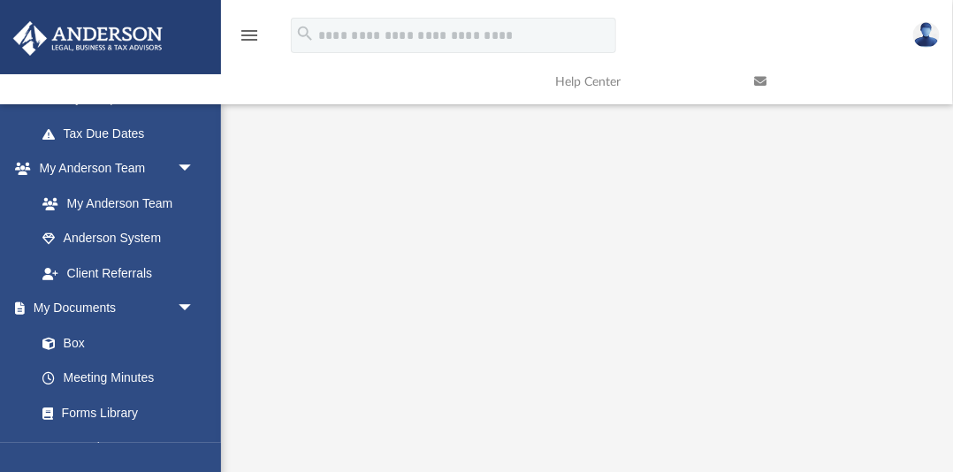
scroll to position [1, 0]
